Goal: Find contact information: Find contact information

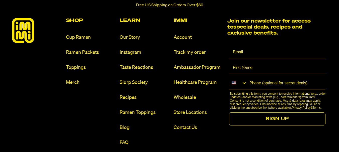
scroll to position [2802, 0]
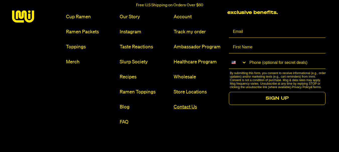
click at [193, 104] on link "Contact Us" at bounding box center [199, 107] width 50 height 7
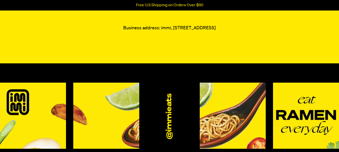
scroll to position [67, 0]
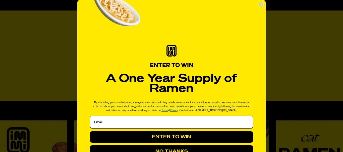
click at [135, 48] on div "POPUP Form" at bounding box center [171, 51] width 163 height 17
click at [260, 4] on circle "Close dialog" at bounding box center [261, 4] width 5 height 5
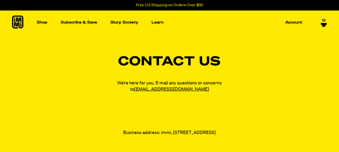
scroll to position [100, 0]
